Goal: Browse casually: Explore the website without a specific task or goal

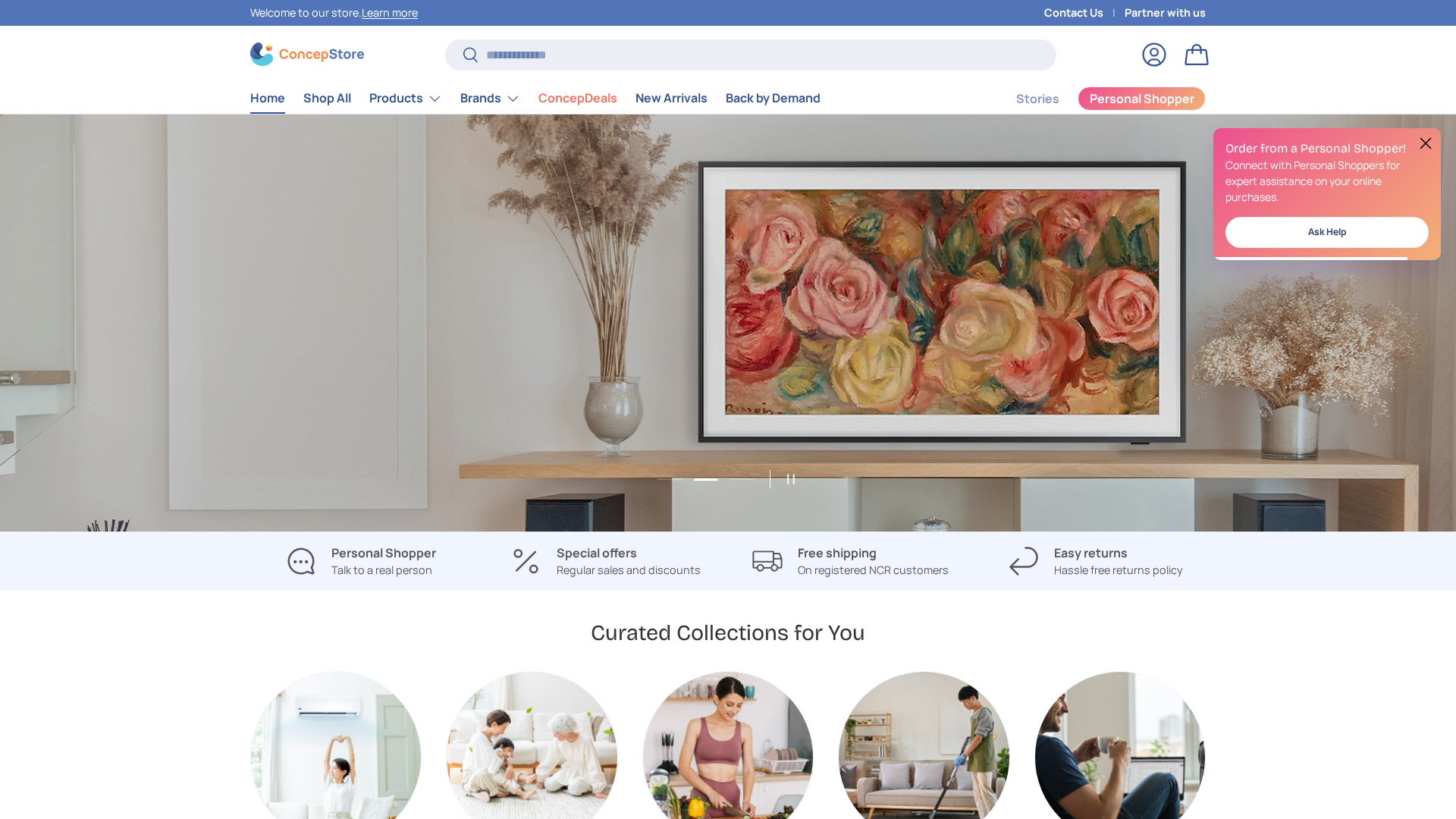
scroll to position [0, 1456]
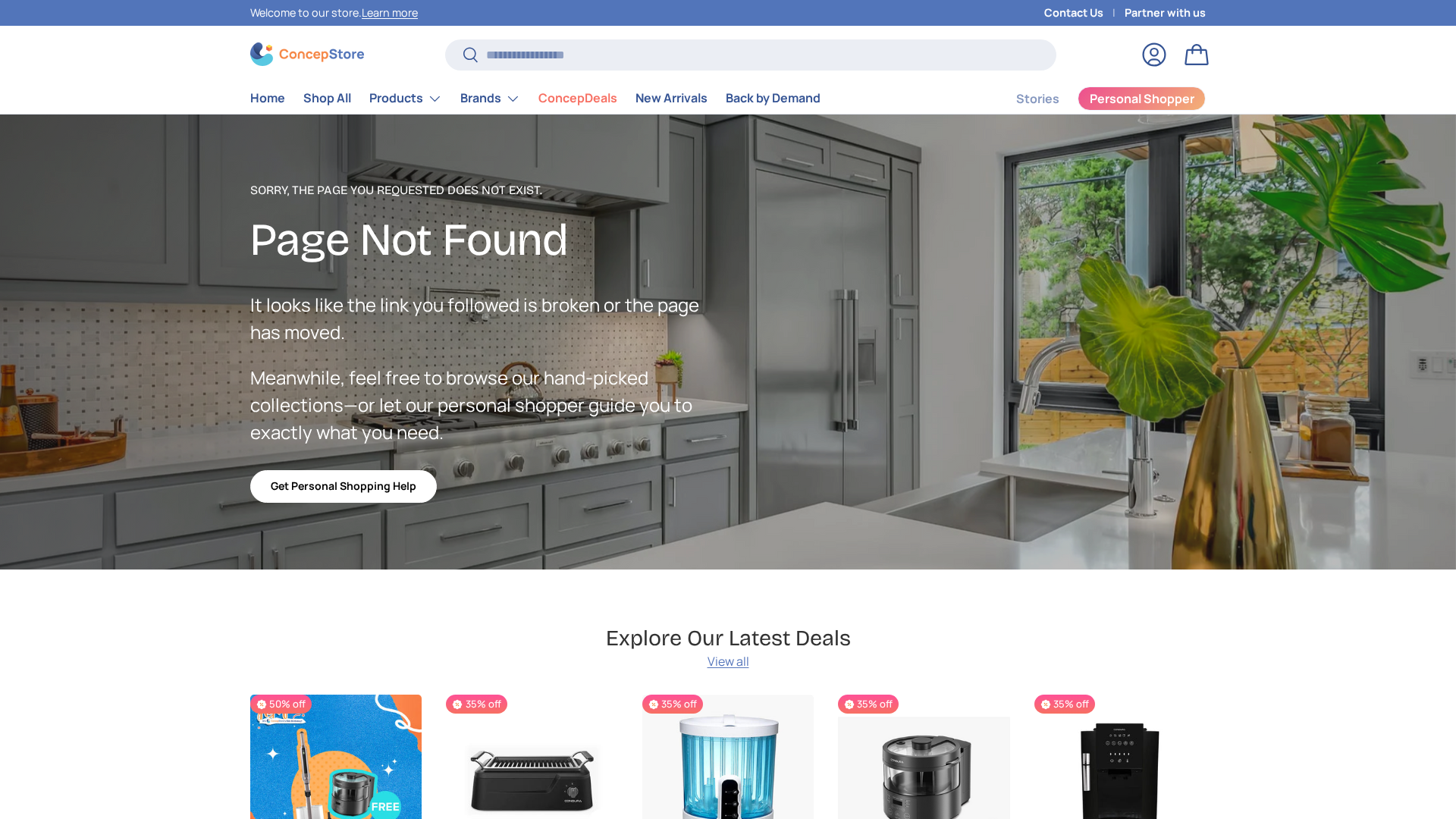
scroll to position [2708, 6198]
